Goal: Check status: Check status

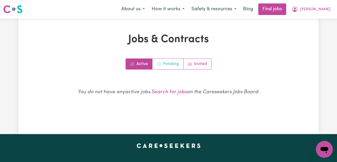
click at [168, 68] on link "Pending" at bounding box center [168, 64] width 31 height 11
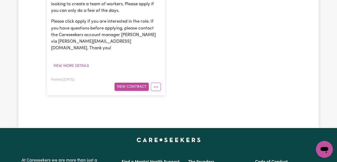
scroll to position [268, 0]
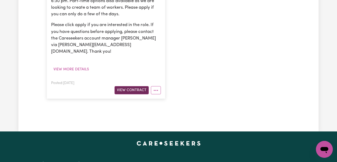
click at [146, 86] on button "View Contract" at bounding box center [132, 90] width 34 height 8
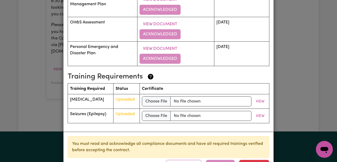
scroll to position [847, 0]
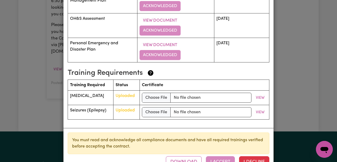
click at [222, 156] on div "Download I Accept I Decline" at bounding box center [218, 162] width 104 height 12
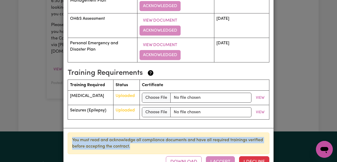
click at [222, 156] on div "Download I Accept I Decline" at bounding box center [218, 162] width 104 height 12
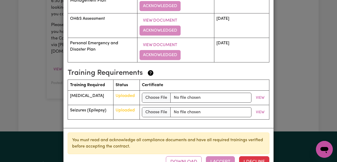
click at [301, 95] on div "Support Worker Needed In [GEOGRAPHIC_DATA], [GEOGRAPHIC_DATA] Contract terms Re…" at bounding box center [168, 81] width 337 height 162
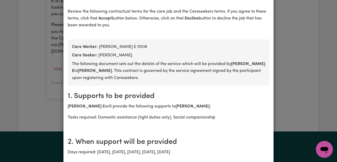
scroll to position [0, 0]
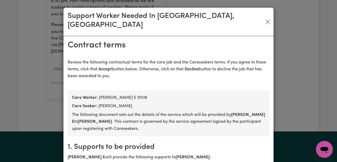
click at [267, 11] on div "Support Worker Needed In [GEOGRAPHIC_DATA], [GEOGRAPHIC_DATA]" at bounding box center [169, 22] width 210 height 28
click at [267, 18] on button "Close" at bounding box center [268, 22] width 8 height 8
